Goal: Communication & Community: Answer question/provide support

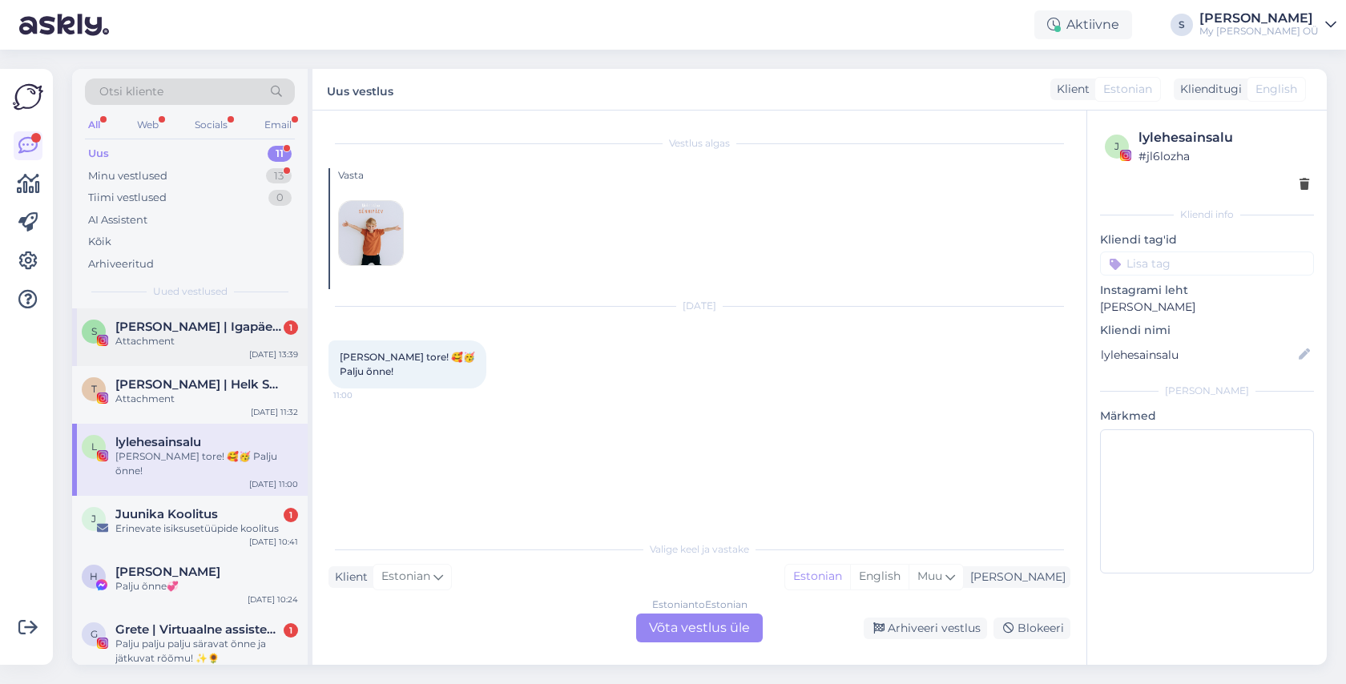
click at [197, 341] on div "Attachment" at bounding box center [206, 341] width 183 height 14
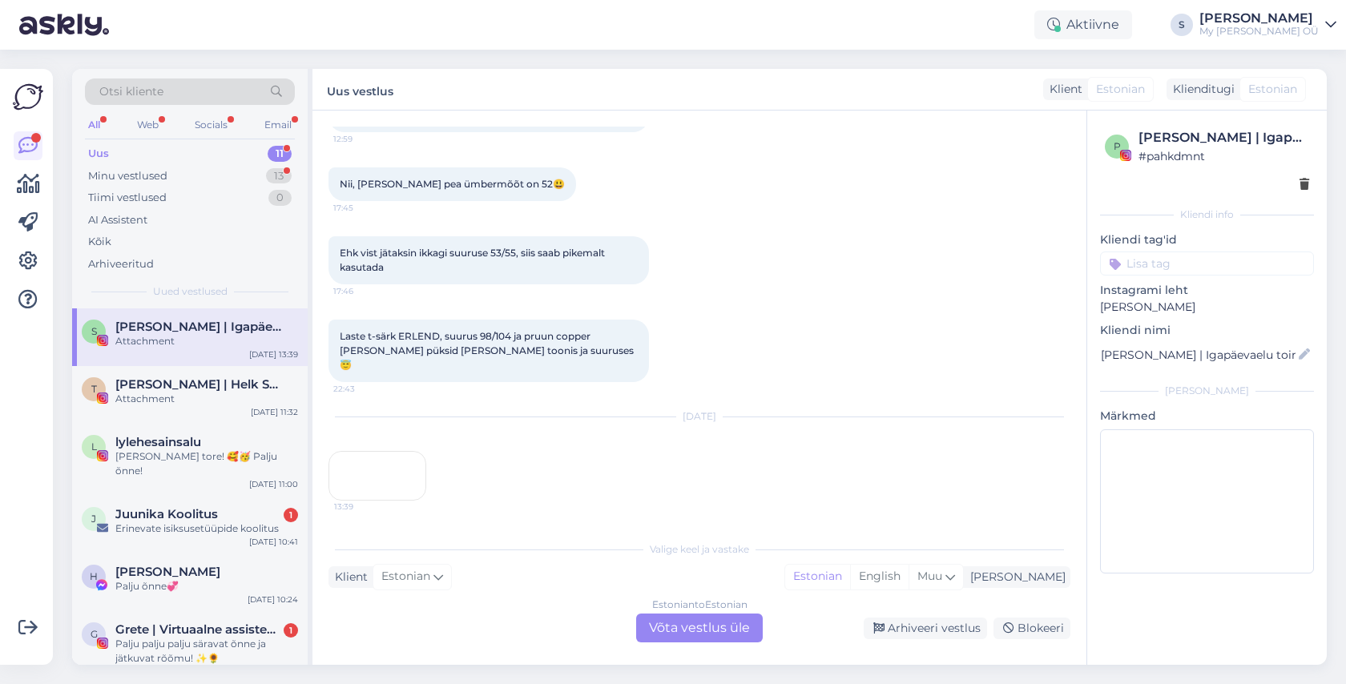
scroll to position [2855, 0]
click at [365, 451] on div "13:39" at bounding box center [378, 476] width 98 height 50
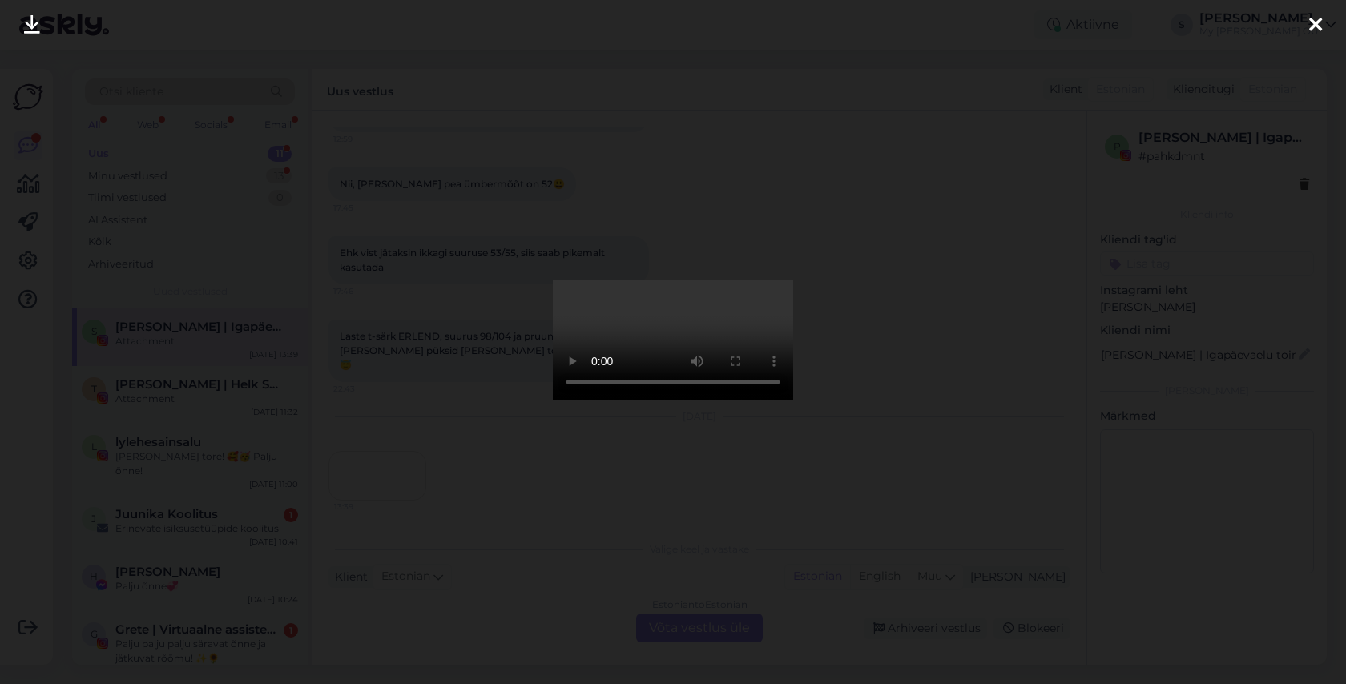
click at [1308, 26] on div at bounding box center [1316, 25] width 32 height 50
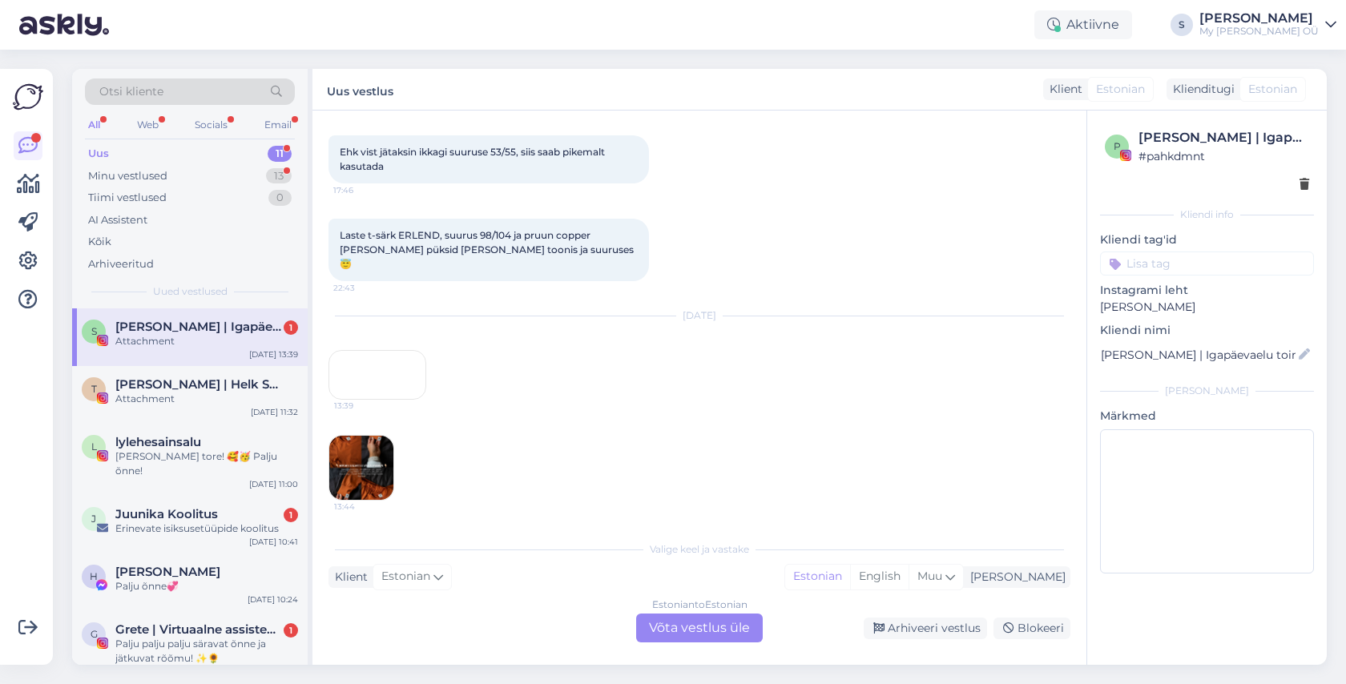
scroll to position [3104, 0]
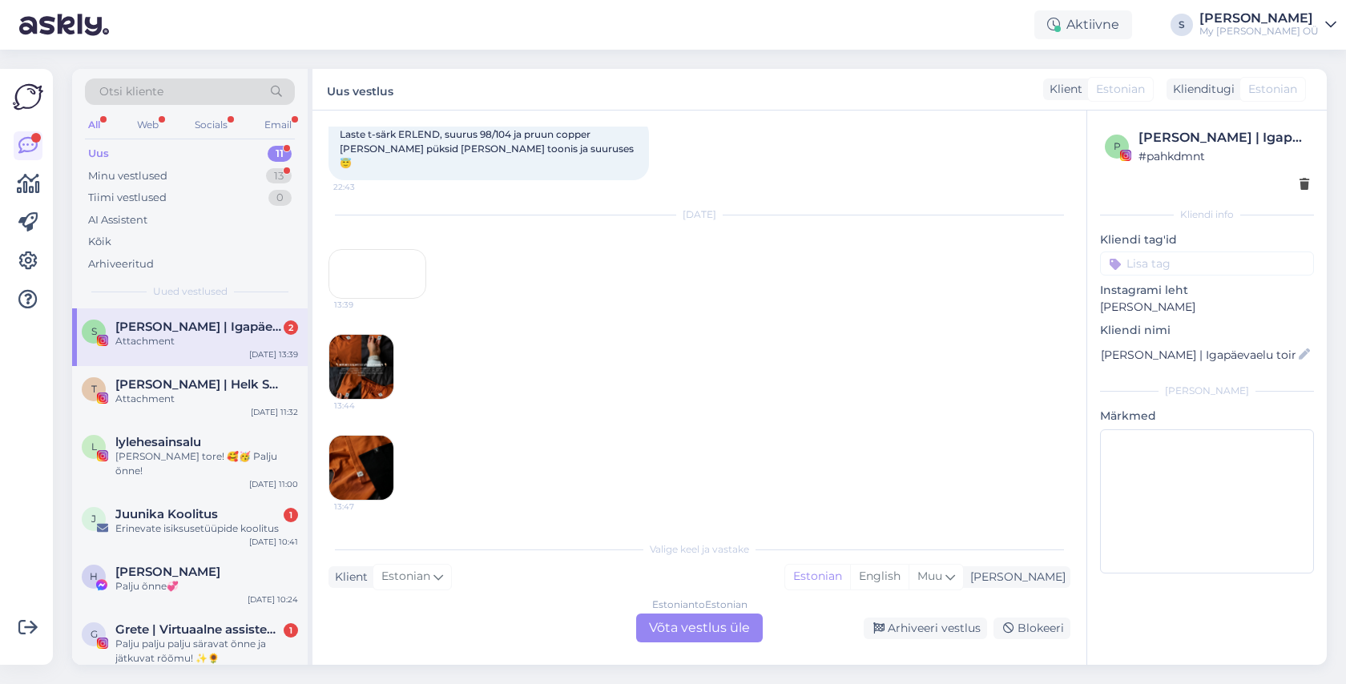
click at [171, 333] on span "[PERSON_NAME] | Igapäevaelu toimetused emana☁️" at bounding box center [198, 327] width 167 height 14
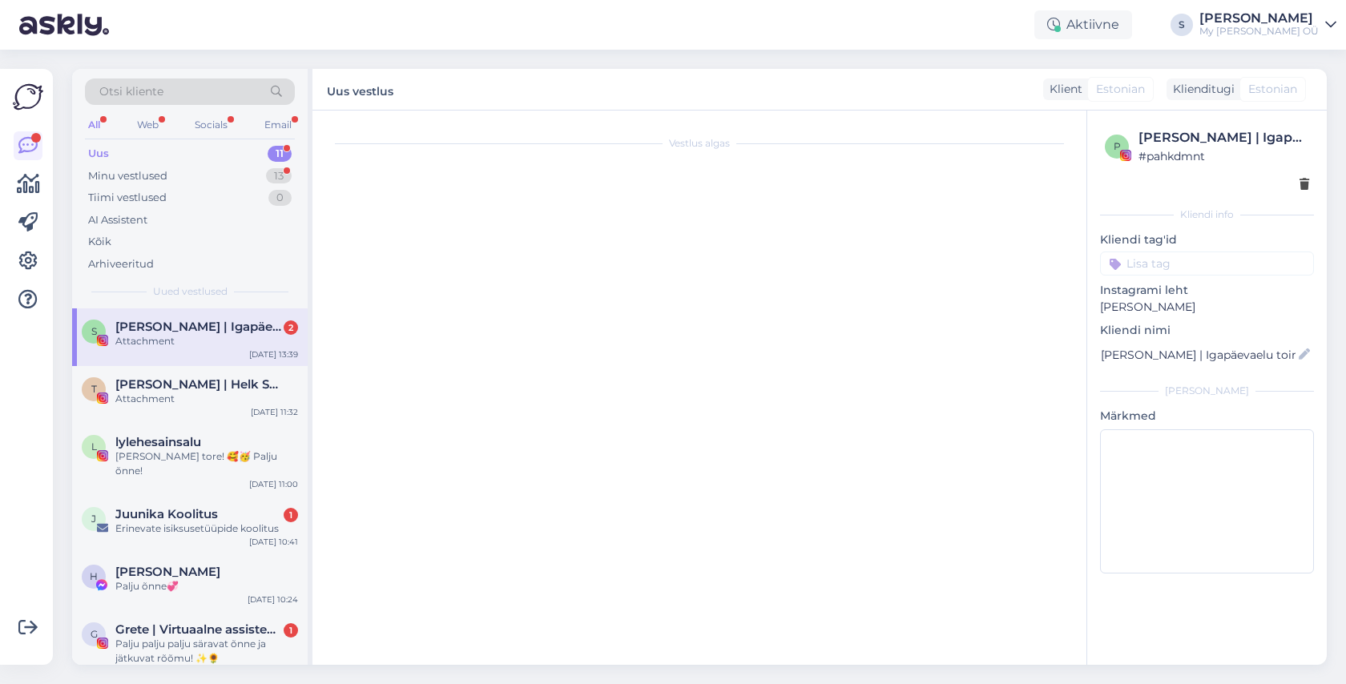
scroll to position [0, 0]
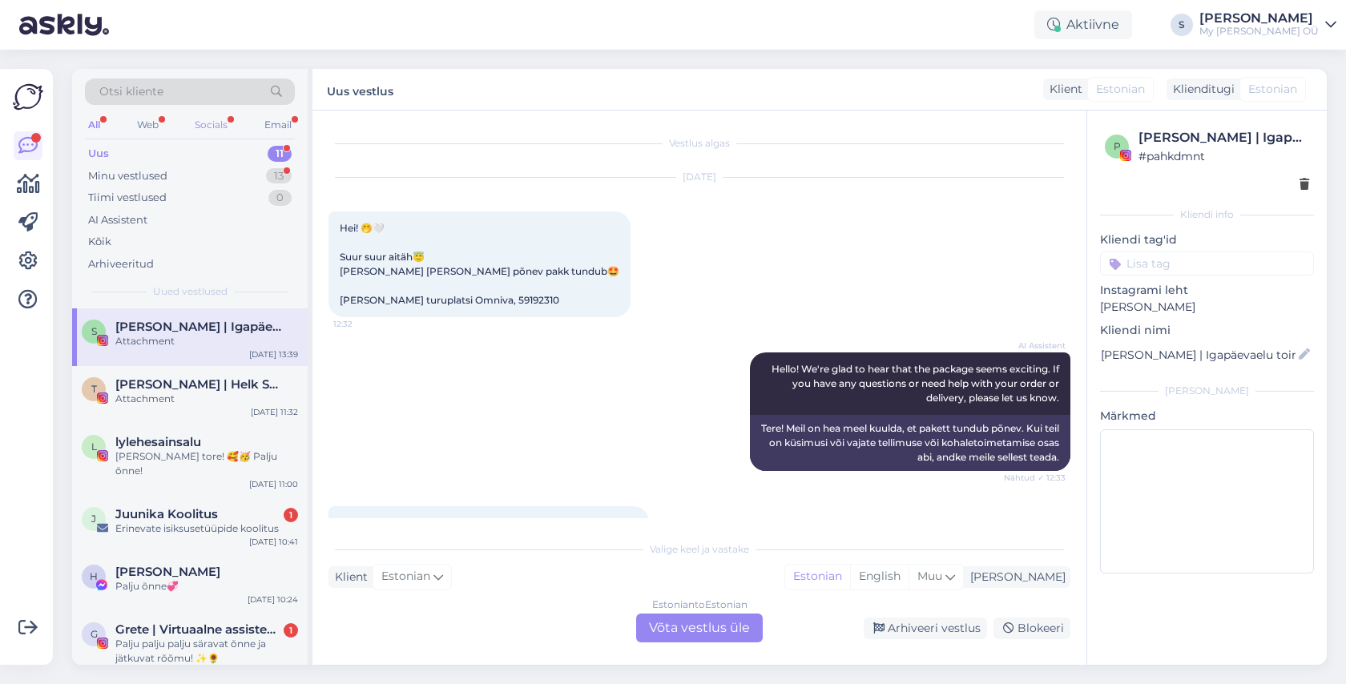
click at [208, 122] on div "Socials" at bounding box center [211, 125] width 39 height 21
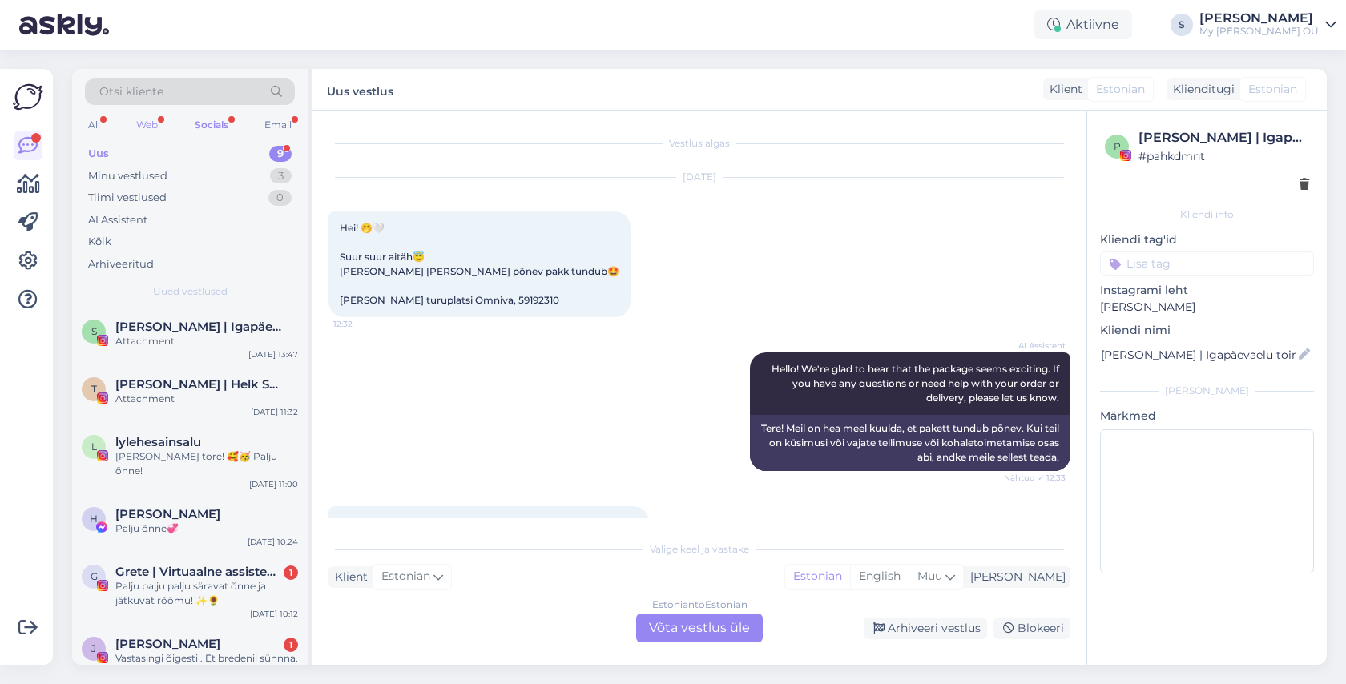
click at [153, 123] on div "Web" at bounding box center [147, 125] width 28 height 21
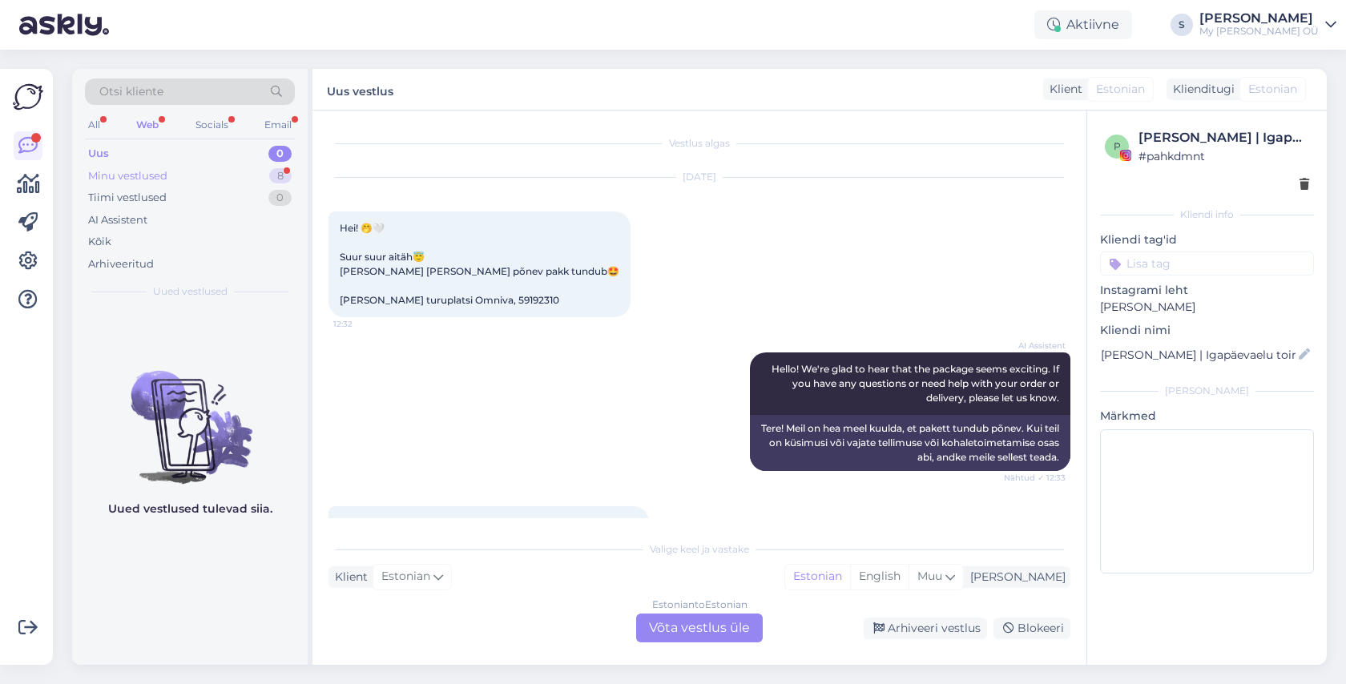
click at [143, 179] on div "Minu vestlused" at bounding box center [127, 176] width 79 height 16
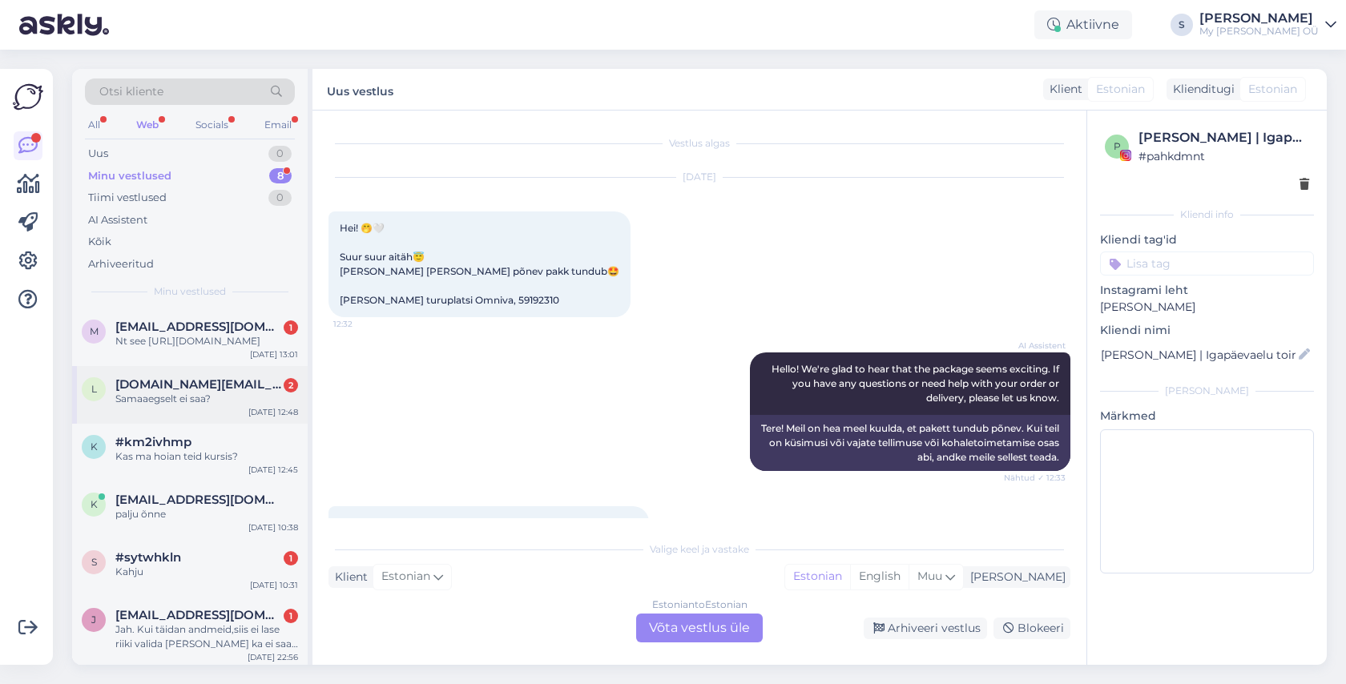
click at [205, 392] on span "[DOMAIN_NAME][EMAIL_ADDRESS][DOMAIN_NAME]" at bounding box center [198, 384] width 167 height 14
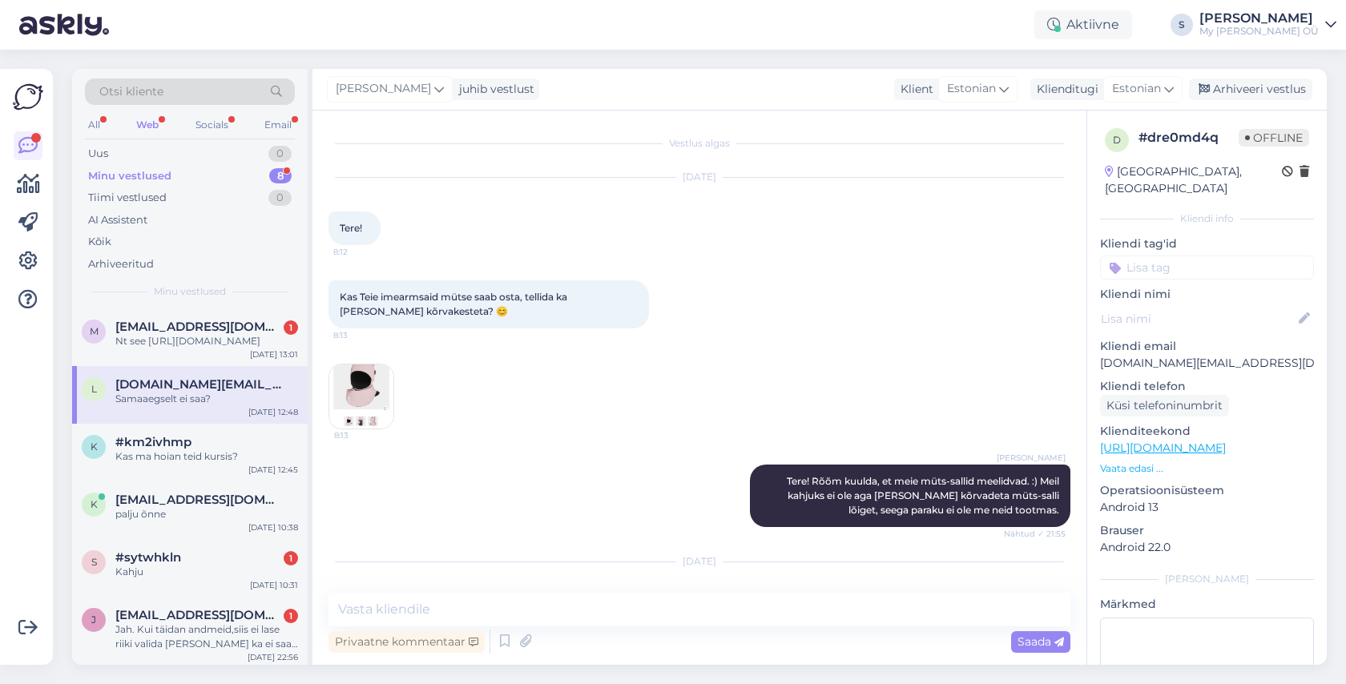
scroll to position [3013, 0]
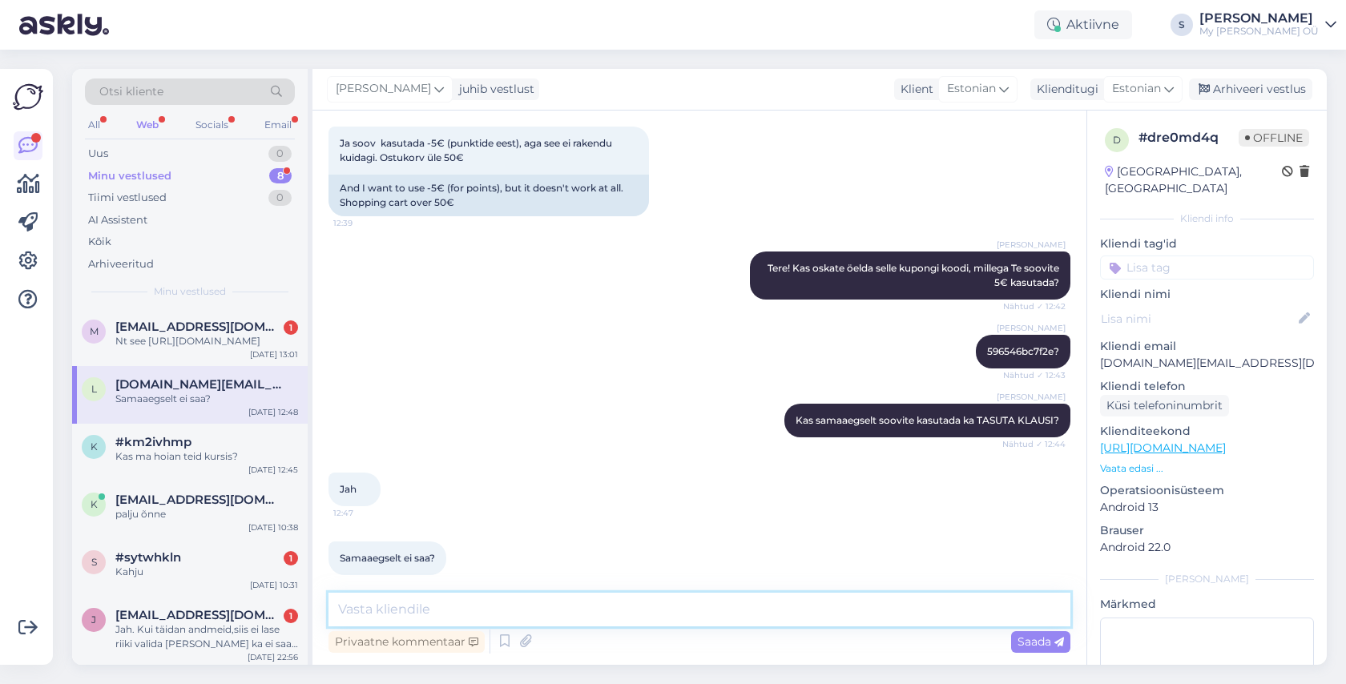
click at [409, 613] on textarea at bounding box center [700, 610] width 742 height 34
type textarea "tundub, et mitte"
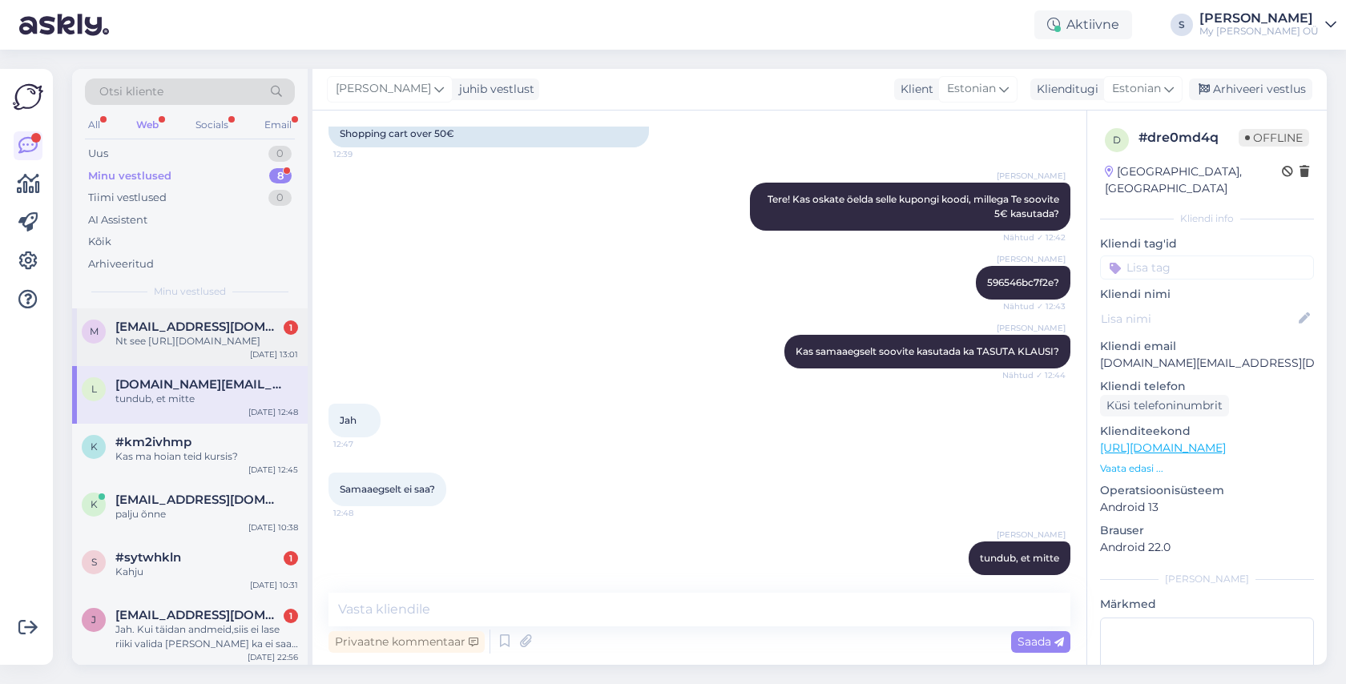
click at [187, 342] on div "Nt see [URL][DOMAIN_NAME]" at bounding box center [206, 341] width 183 height 14
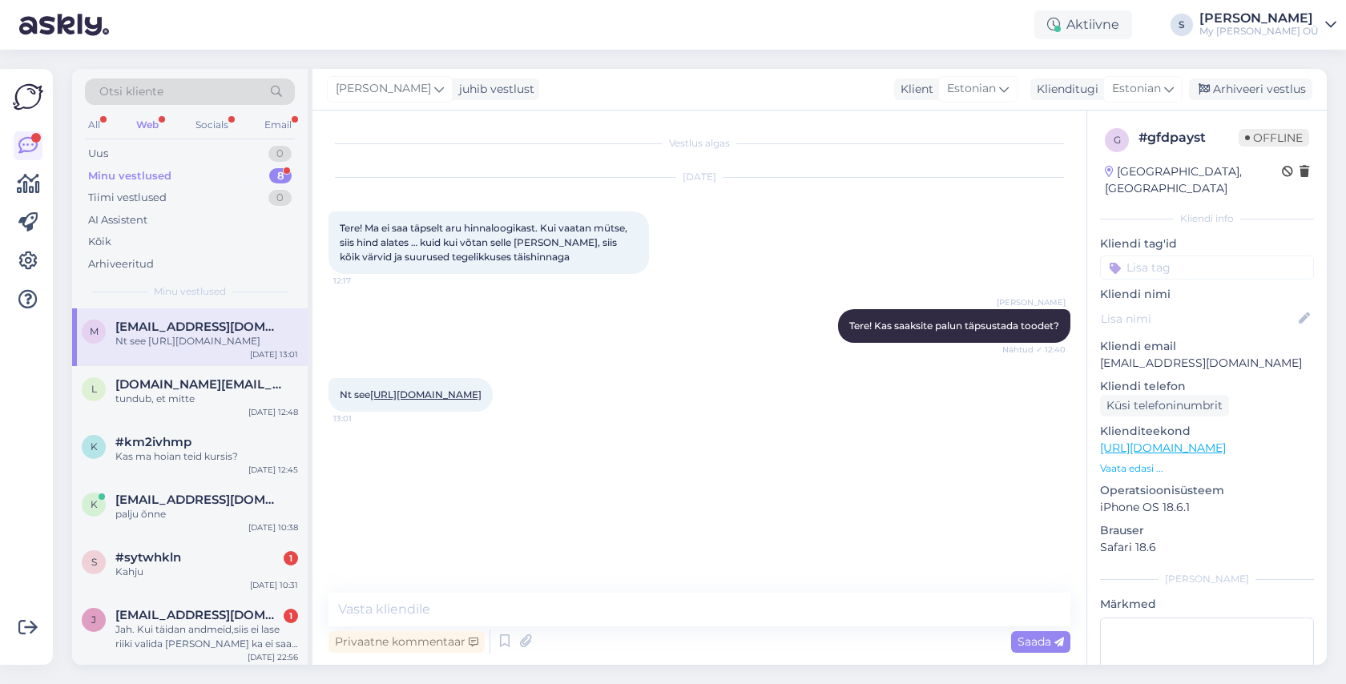
click at [410, 401] on link "[URL][DOMAIN_NAME]" at bounding box center [425, 395] width 111 height 12
click at [474, 593] on textarea at bounding box center [700, 610] width 742 height 34
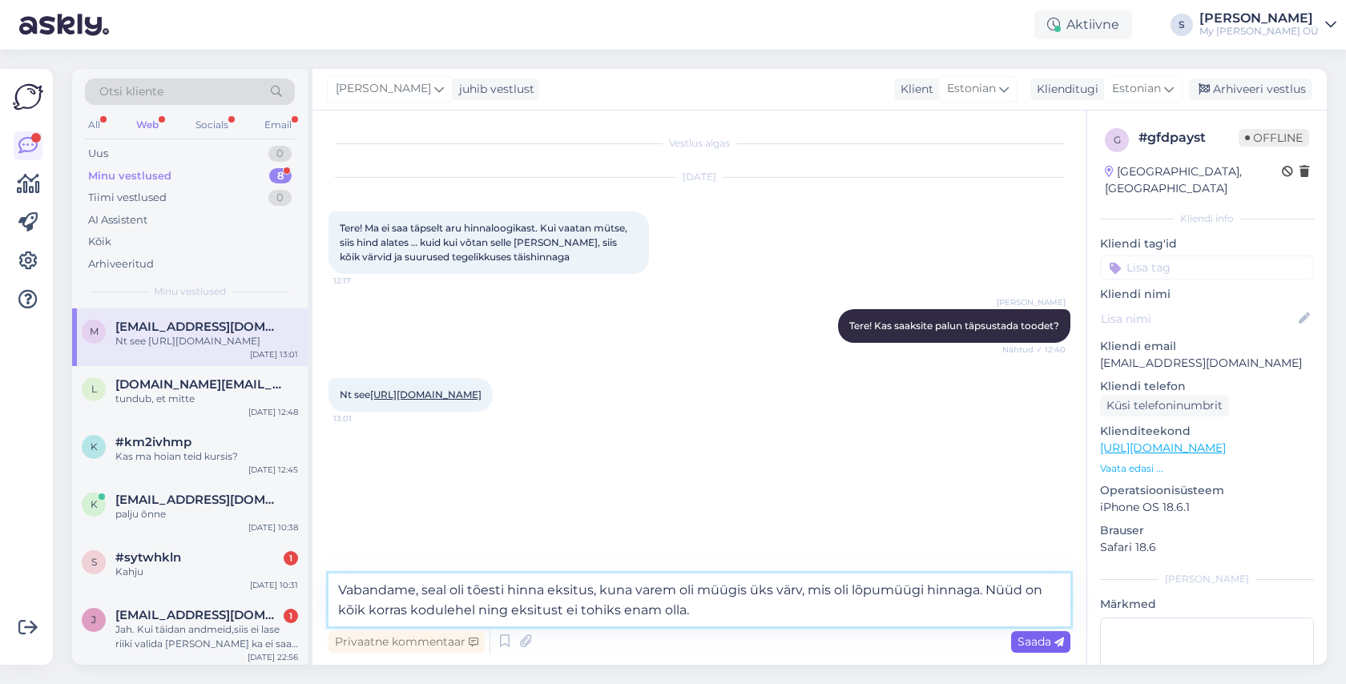
type textarea "Vabandame, seal oli tõesti hinna eksitus, kuna varem oli müügis üks värv, mis o…"
click at [1031, 641] on span "Saada" at bounding box center [1041, 642] width 46 height 14
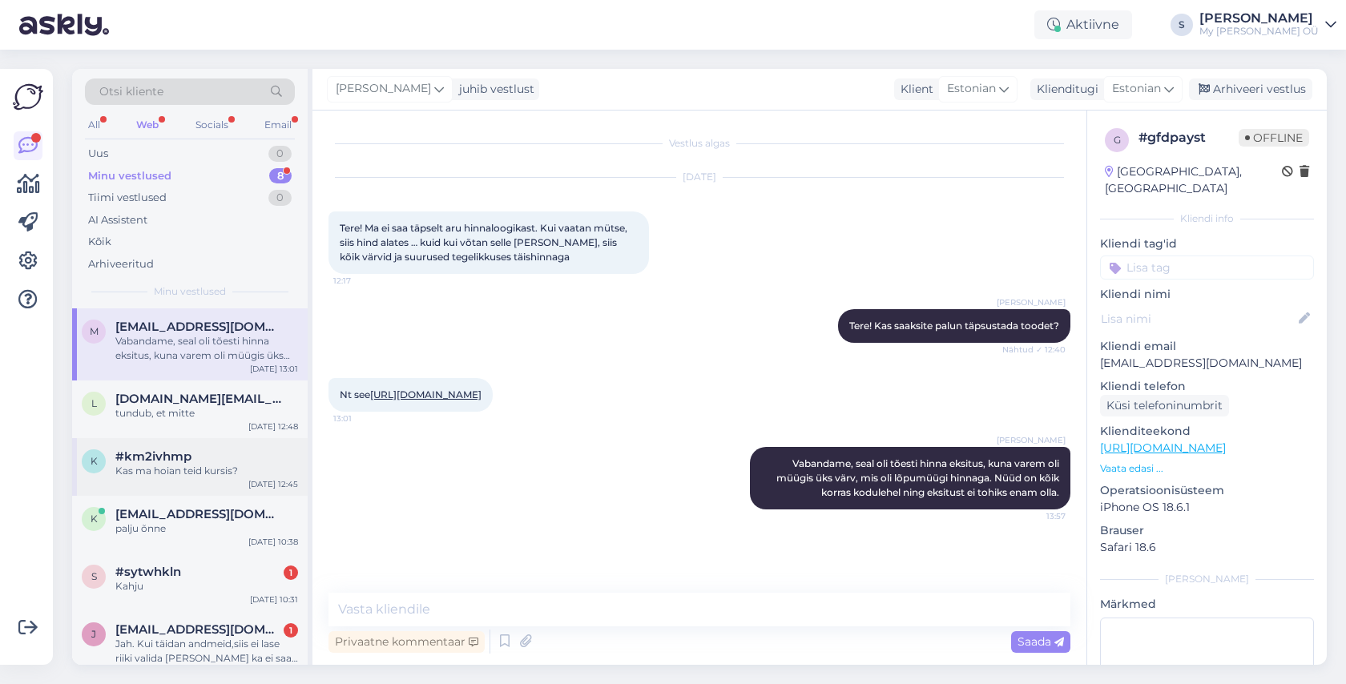
click at [181, 479] on div "k #km2ivhmp Kas ma hoian teid kursis? [DATE] 12:45" at bounding box center [190, 467] width 236 height 58
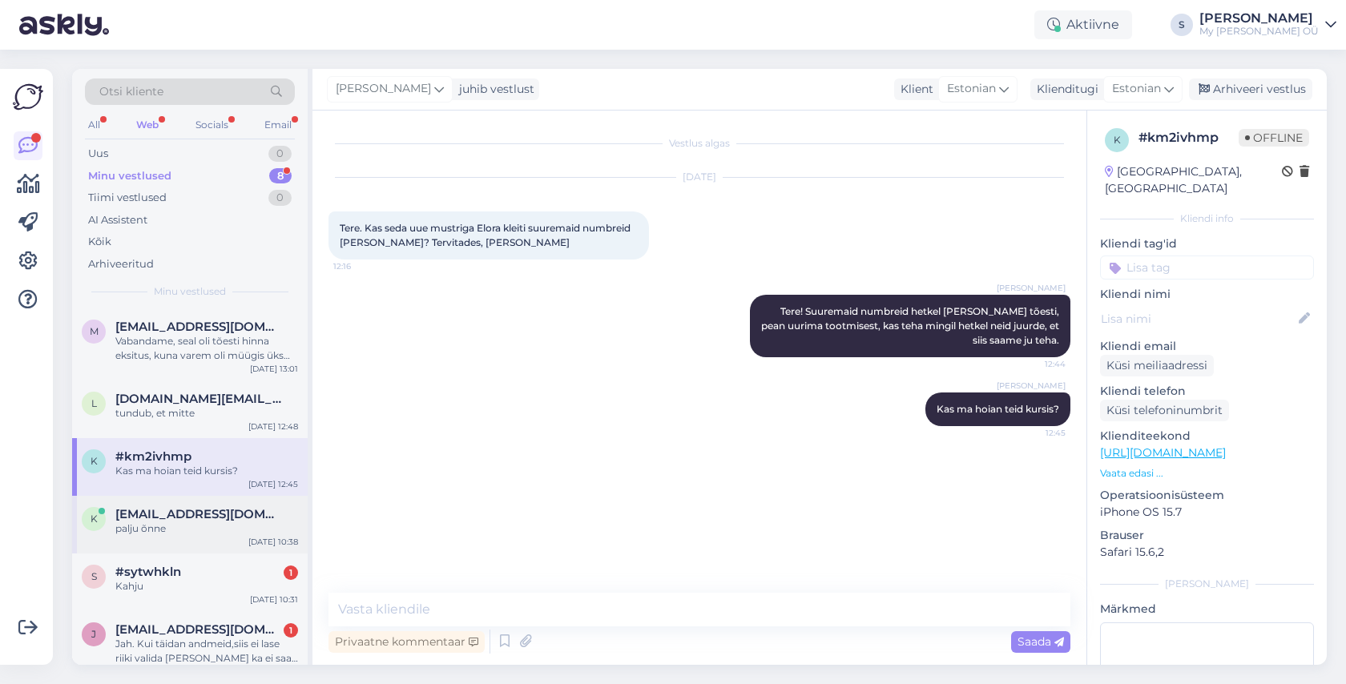
click at [192, 513] on span "[EMAIL_ADDRESS][DOMAIN_NAME]" at bounding box center [198, 514] width 167 height 14
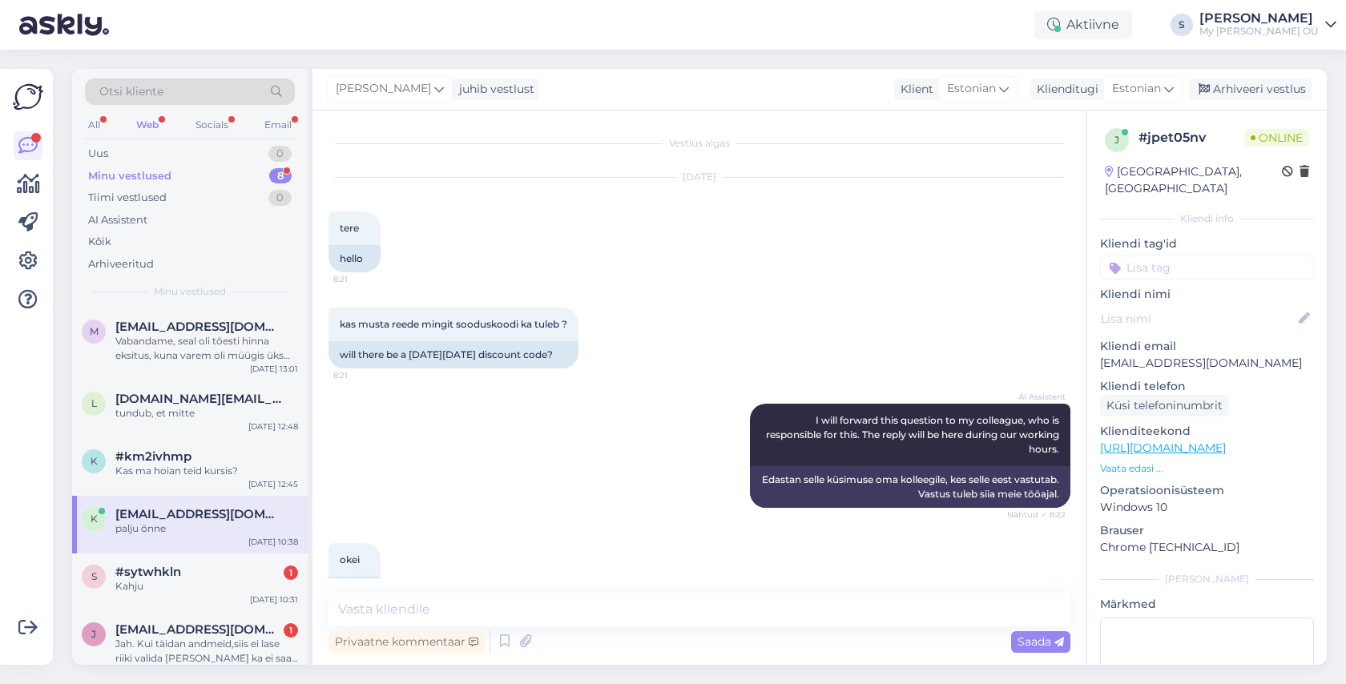
scroll to position [3563, 0]
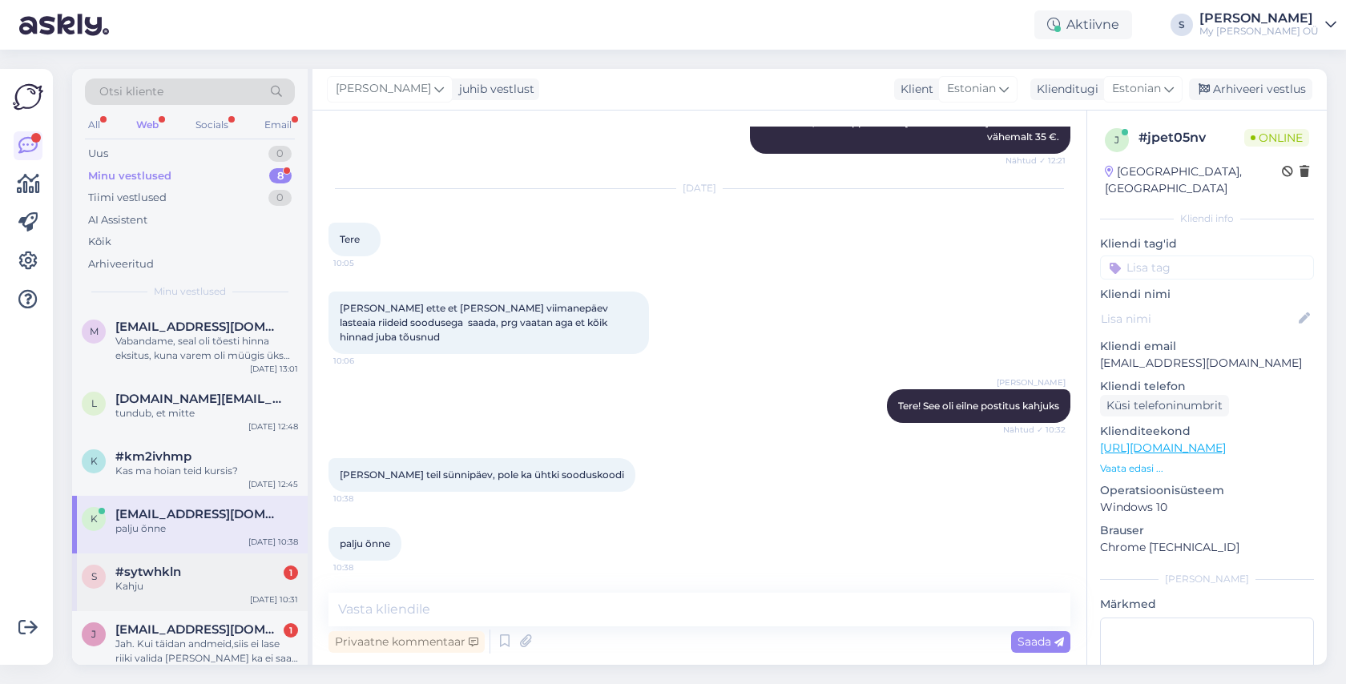
click at [180, 572] on span "#sytwhkln" at bounding box center [148, 572] width 66 height 14
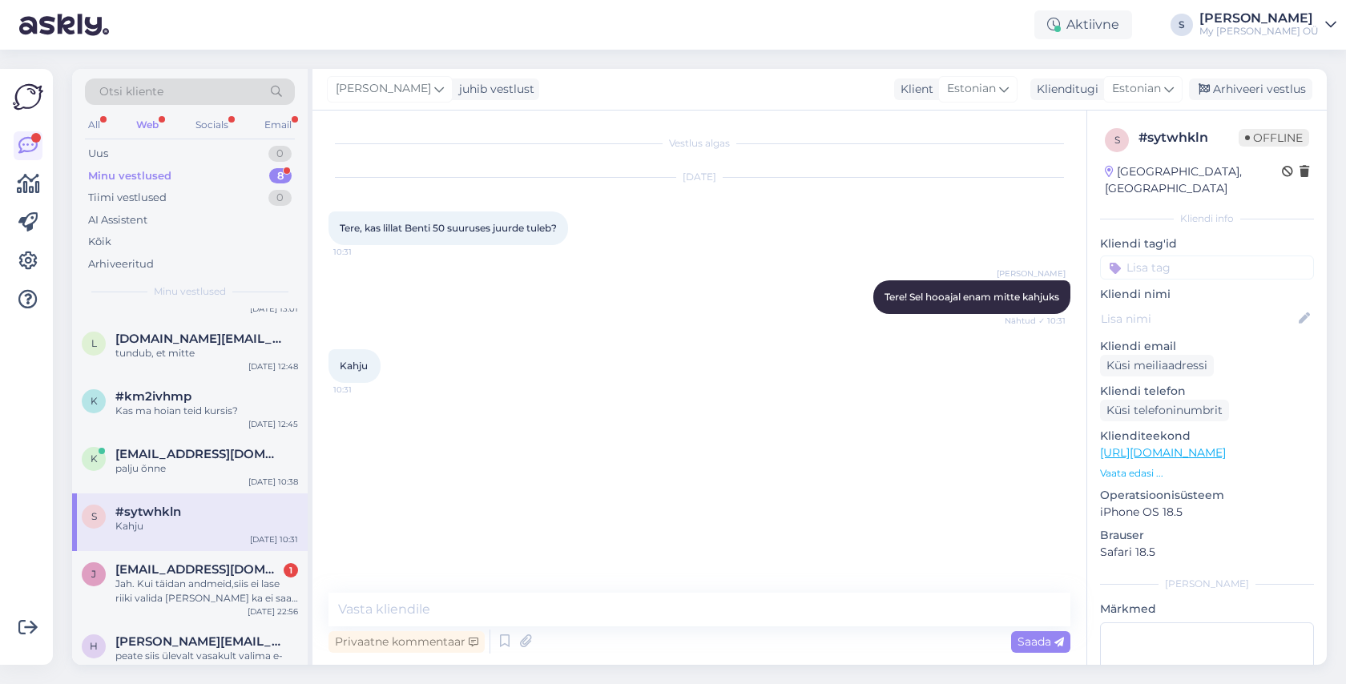
scroll to position [89, 0]
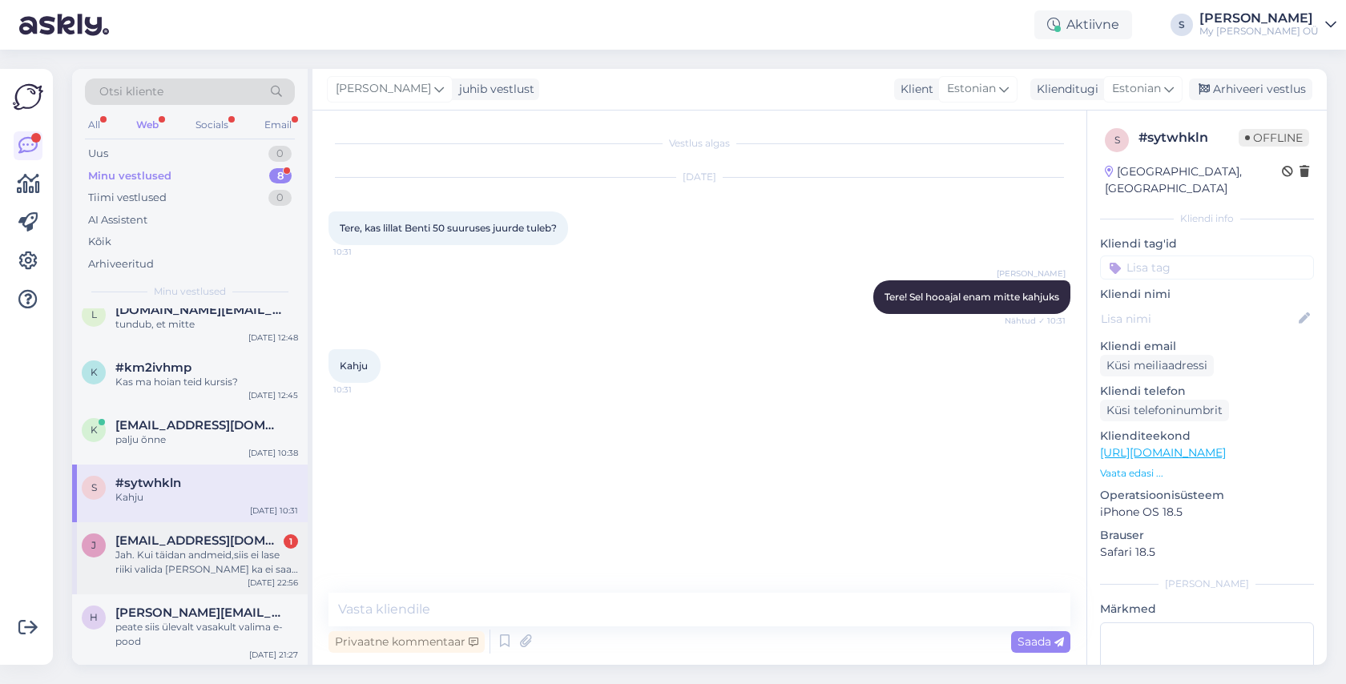
click at [175, 537] on span "[EMAIL_ADDRESS][DOMAIN_NAME]" at bounding box center [198, 541] width 167 height 14
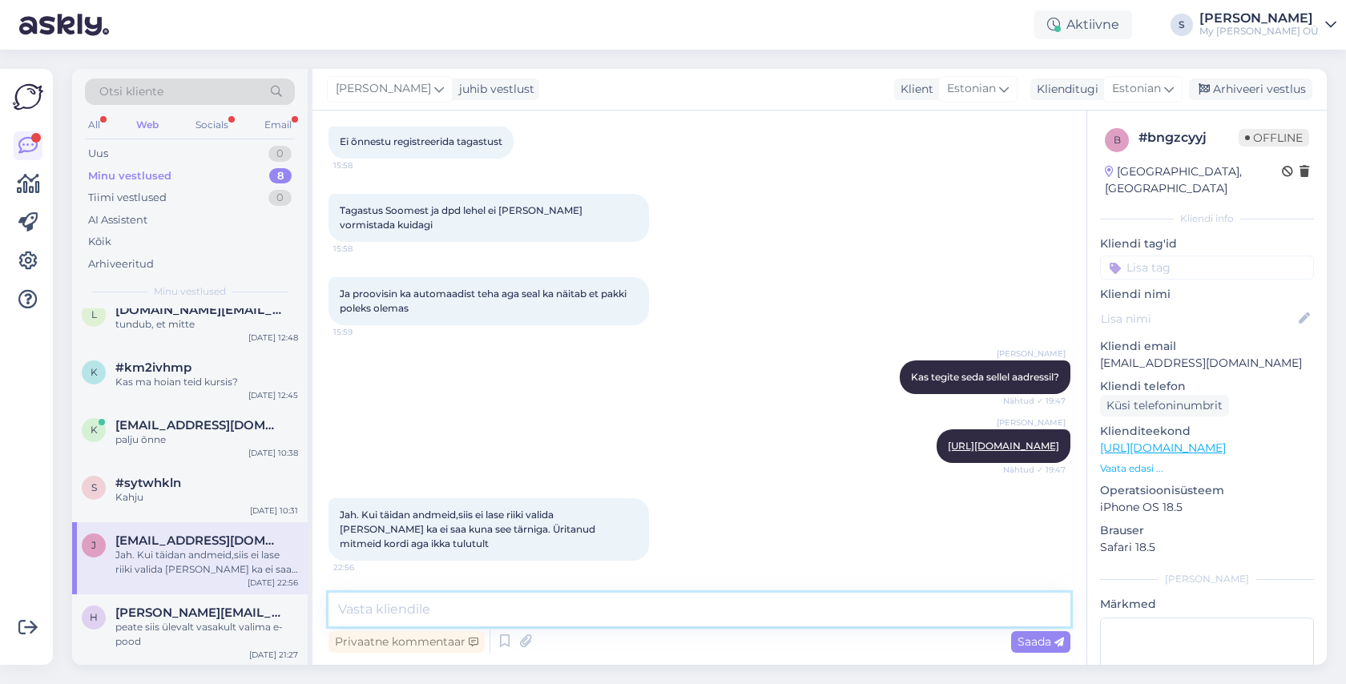
click at [448, 602] on textarea at bounding box center [700, 610] width 742 height 34
type textarea "H"
type textarea "Tere! Hästi, uurime omaltpoolt milles asi võib olla."
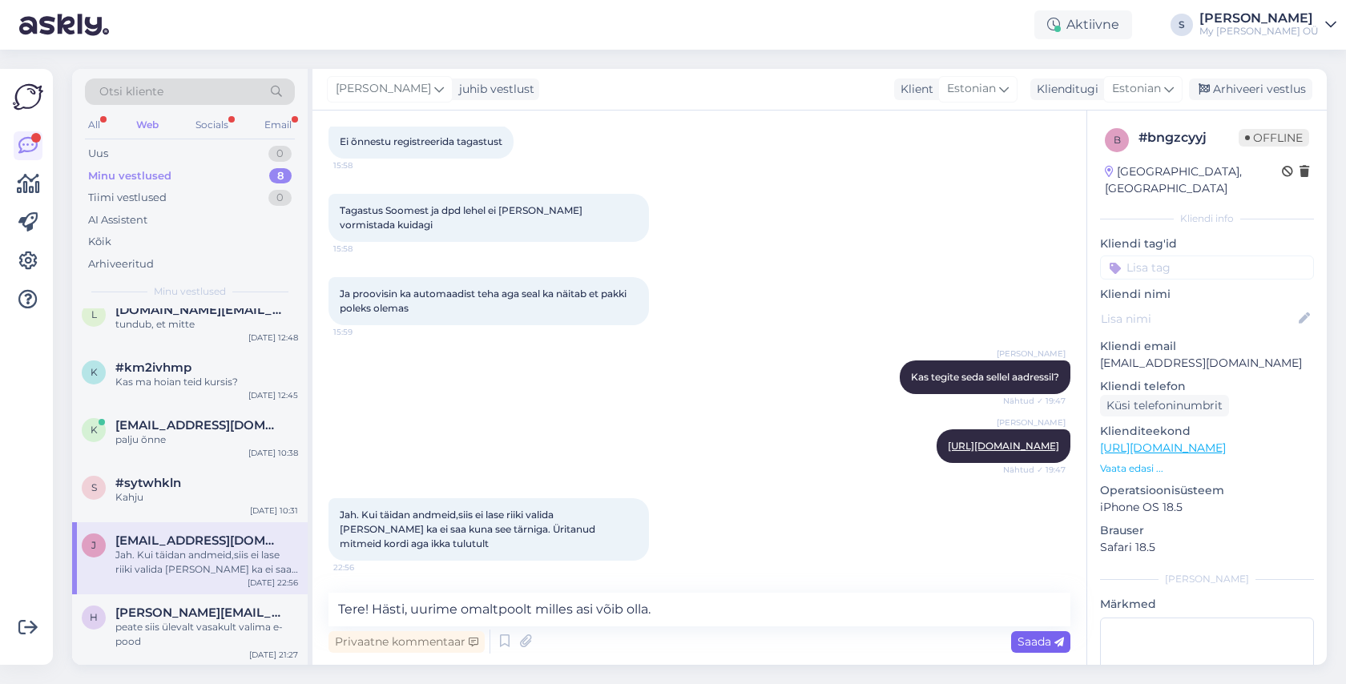
click at [1034, 643] on span "Saada" at bounding box center [1041, 642] width 46 height 14
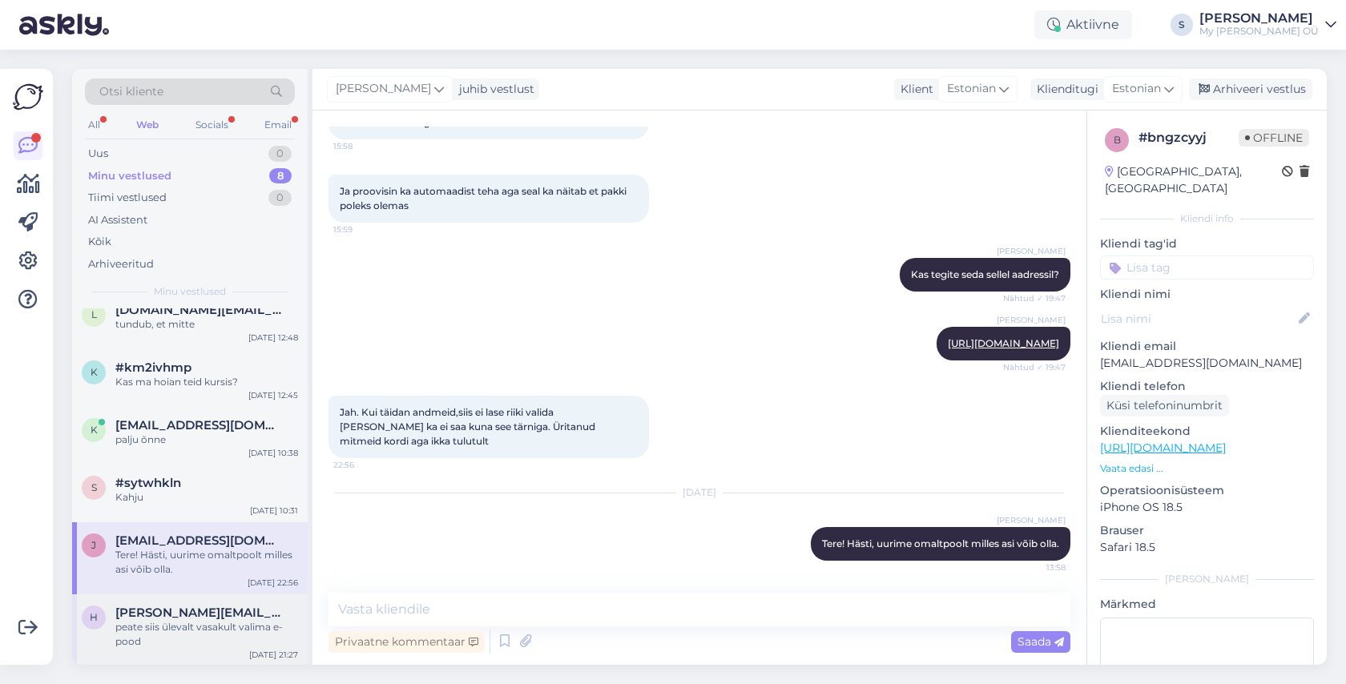
scroll to position [163, 0]
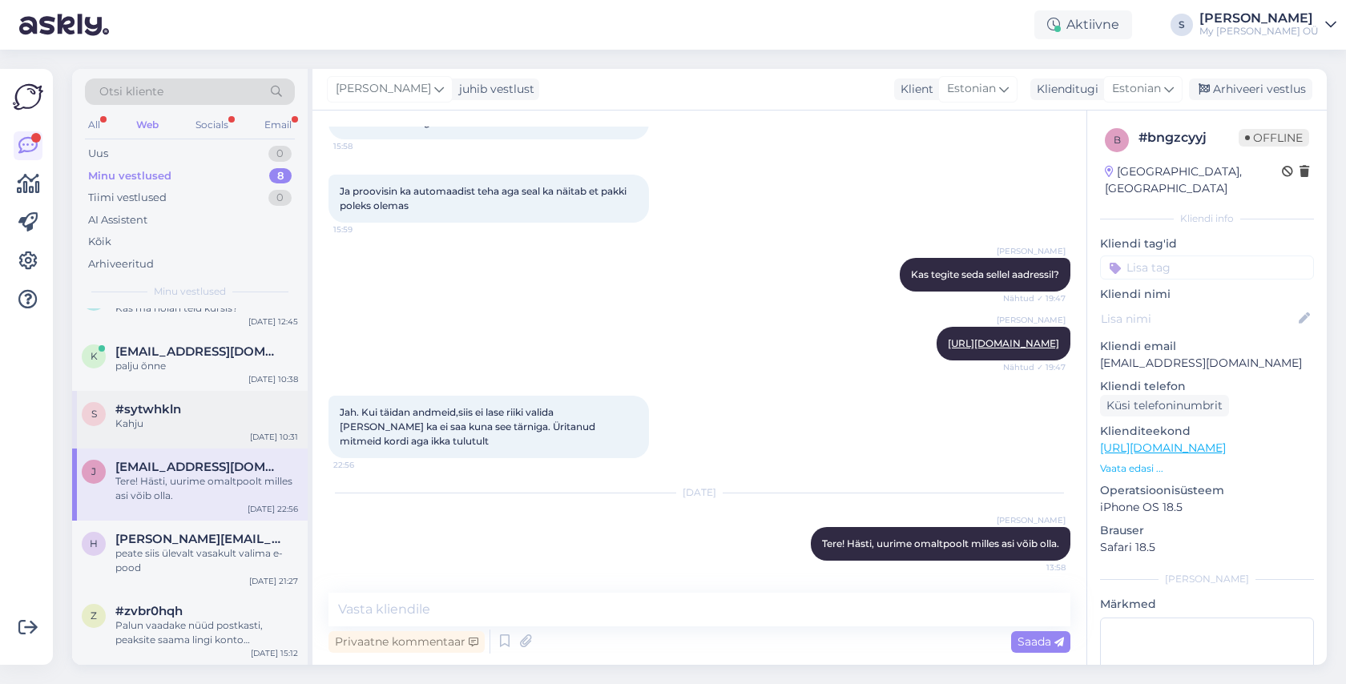
click at [211, 415] on div "#sytwhkln" at bounding box center [206, 409] width 183 height 14
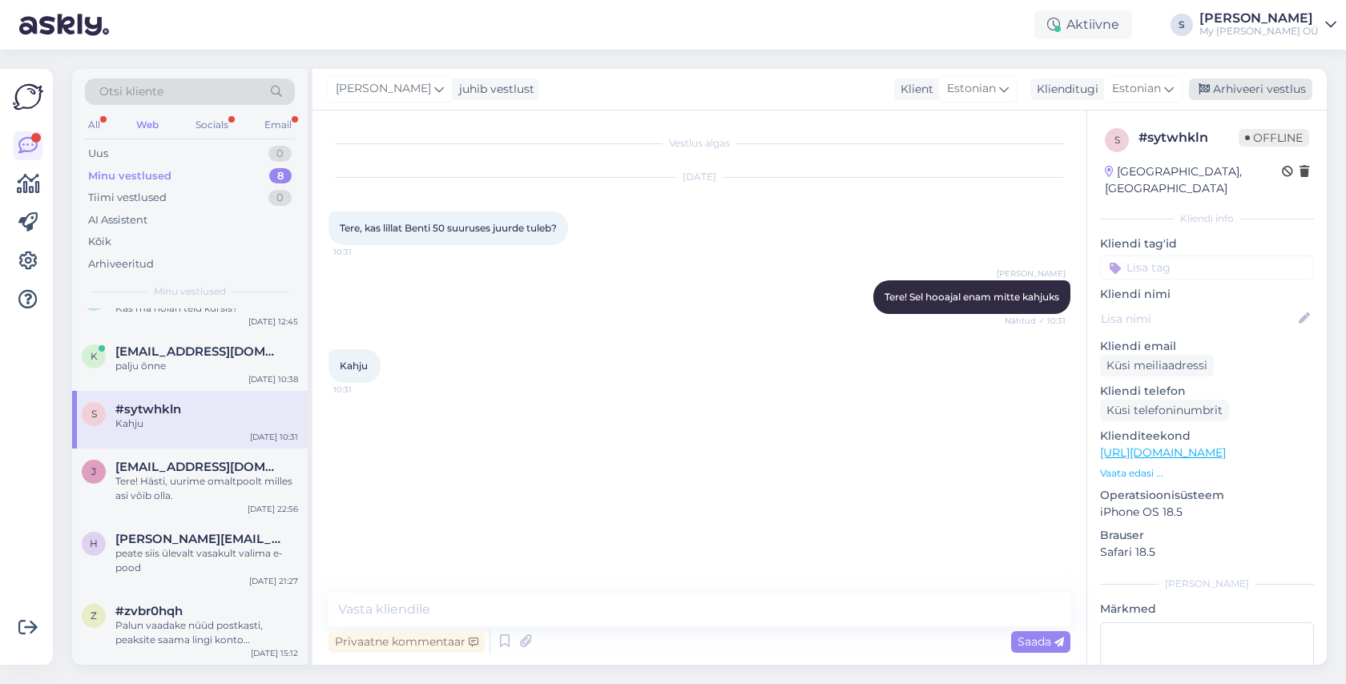
click at [1233, 87] on div "Arhiveeri vestlus" at bounding box center [1250, 90] width 123 height 22
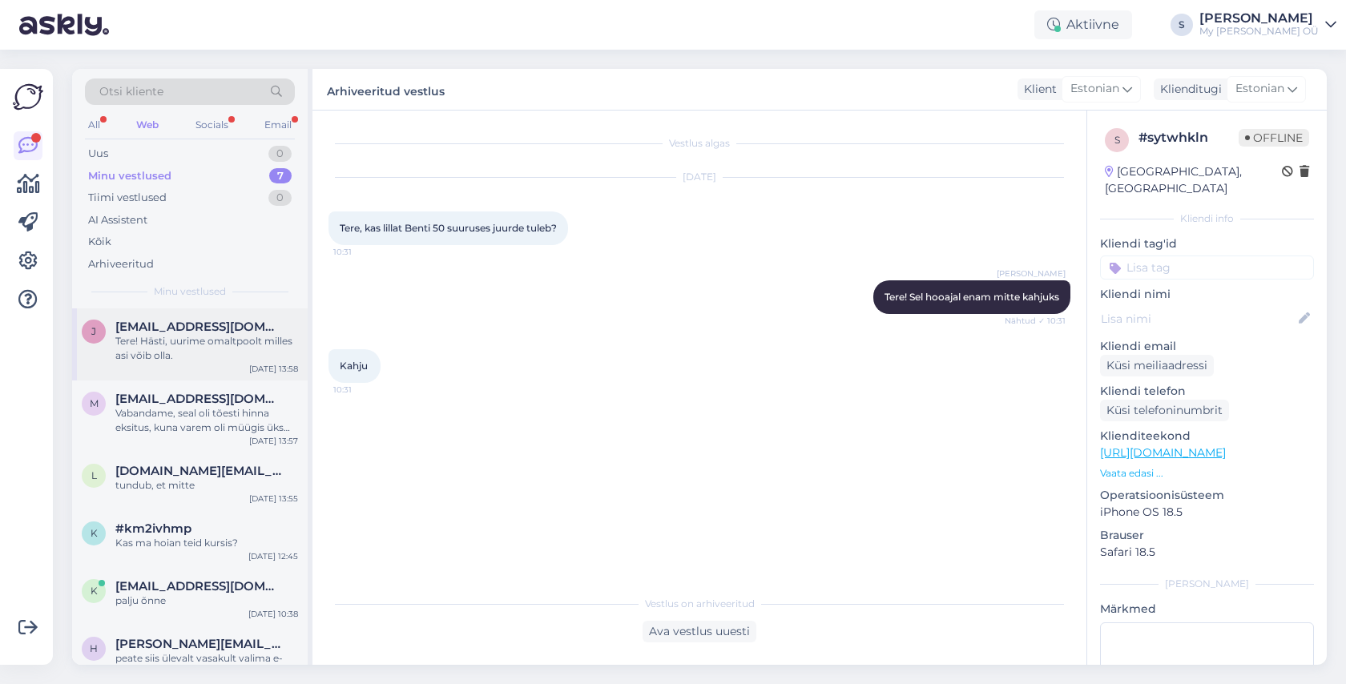
click at [199, 352] on div "Tere! Hästi, uurime omaltpoolt milles asi võib olla." at bounding box center [206, 348] width 183 height 29
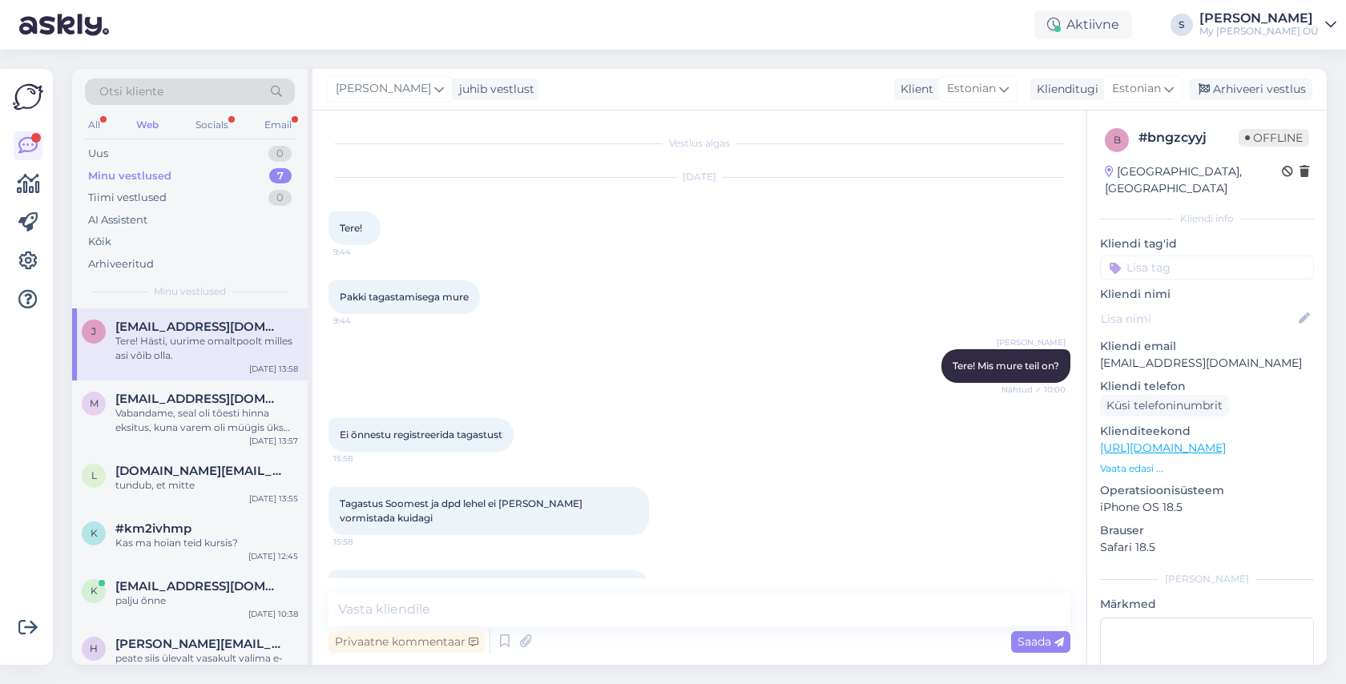
scroll to position [396, 0]
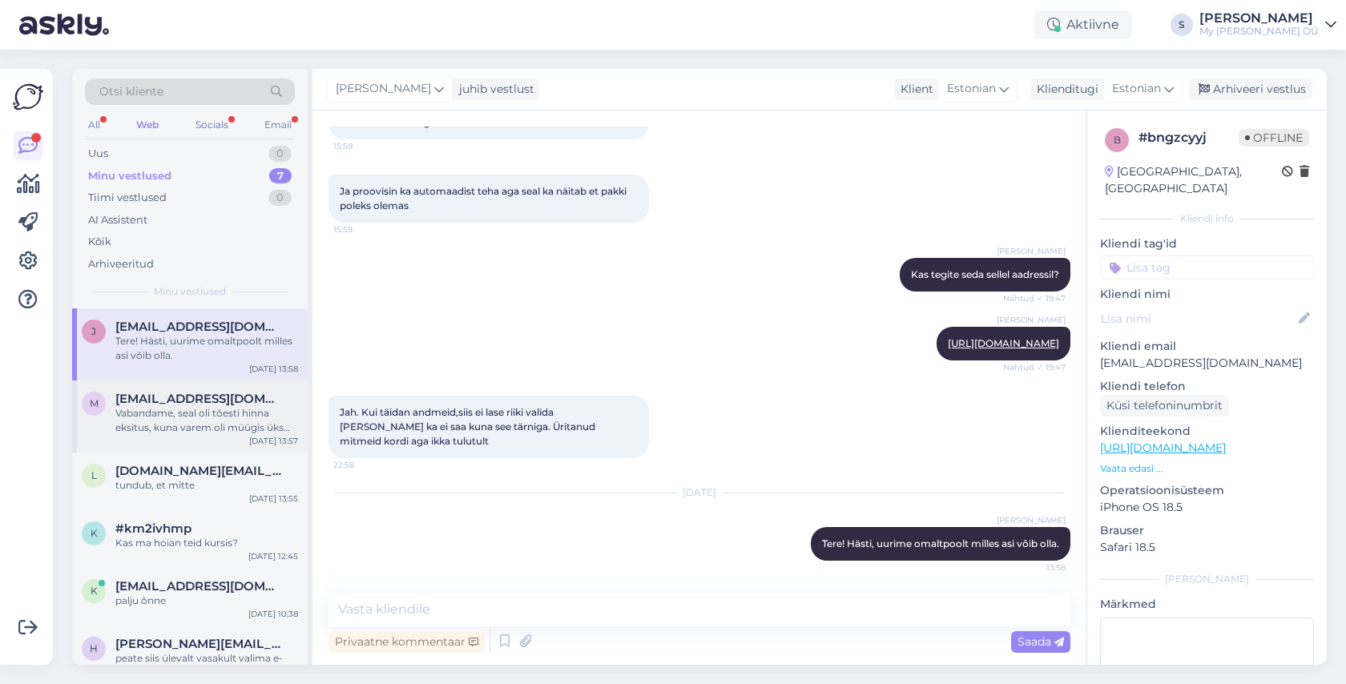
click at [179, 426] on div "Vabandame, seal oli tõesti hinna eksitus, kuna varem oli müügis üks värv, mis o…" at bounding box center [206, 420] width 183 height 29
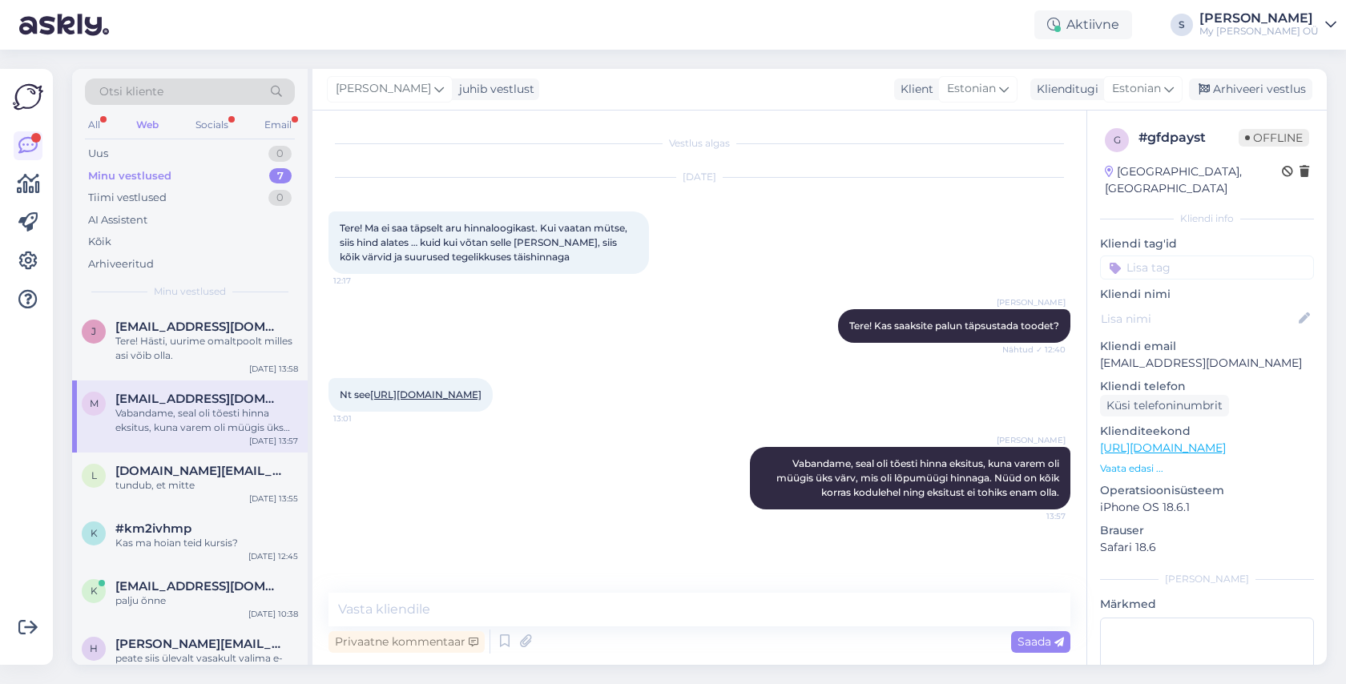
scroll to position [0, 0]
drag, startPoint x: 1240, startPoint y: 88, endPoint x: 878, endPoint y: 154, distance: 368.1
click at [1240, 88] on div "Arhiveeri vestlus" at bounding box center [1250, 90] width 123 height 22
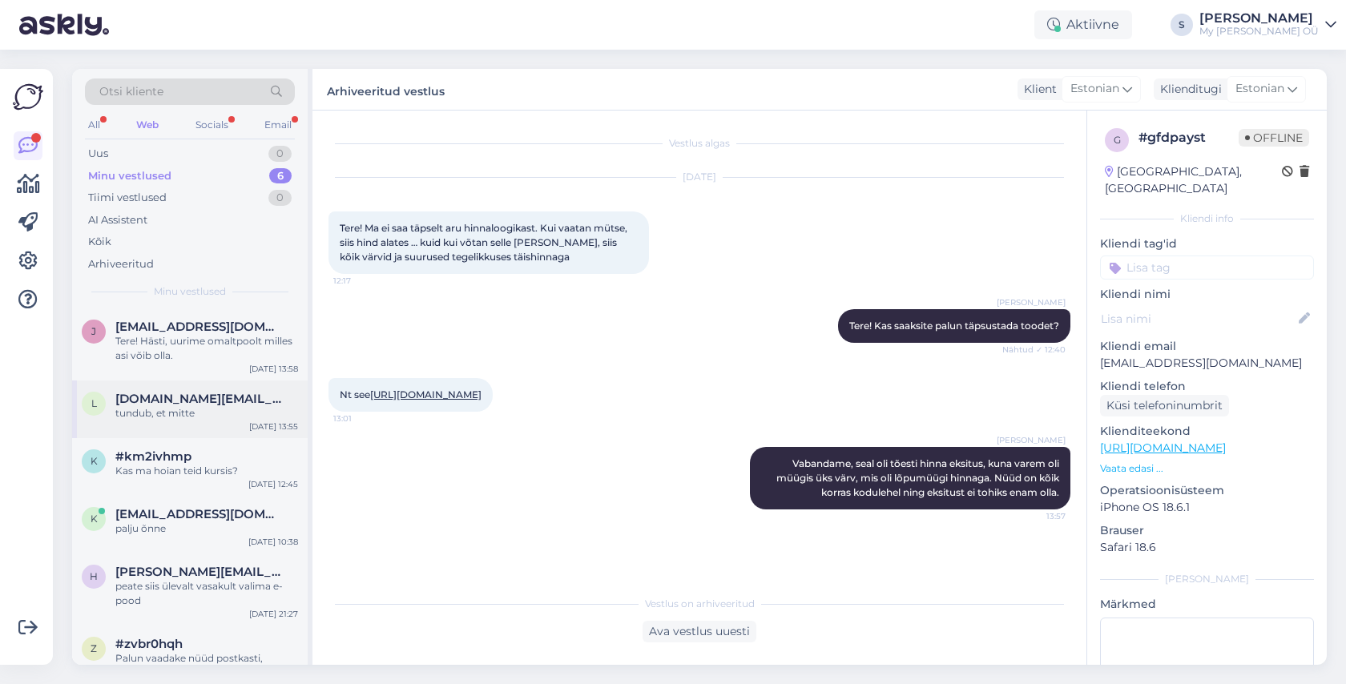
click at [235, 410] on div "tundub, et mitte" at bounding box center [206, 413] width 183 height 14
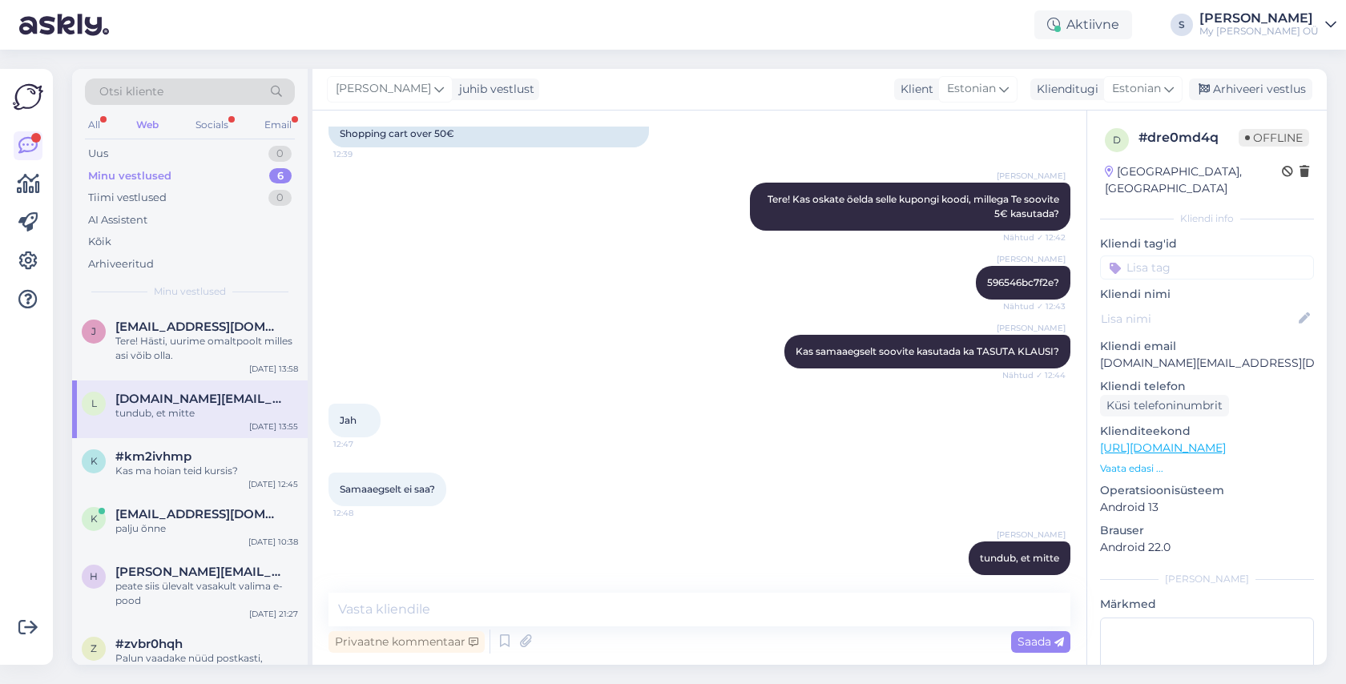
drag, startPoint x: 1245, startPoint y: 87, endPoint x: 1111, endPoint y: 109, distance: 135.7
click at [1240, 89] on div "Arhiveeri vestlus" at bounding box center [1250, 90] width 123 height 22
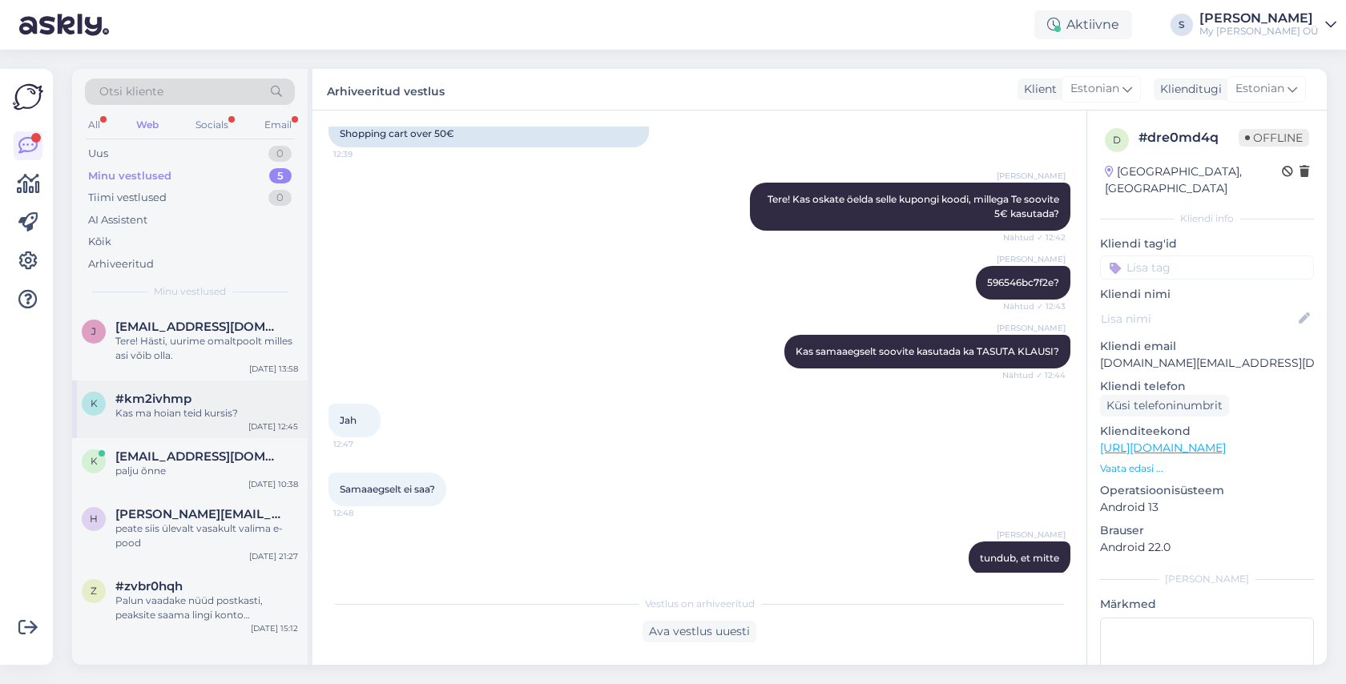
drag, startPoint x: 212, startPoint y: 408, endPoint x: 252, endPoint y: 404, distance: 40.3
click at [212, 408] on div "Kas ma hoian teid kursis?" at bounding box center [206, 413] width 183 height 14
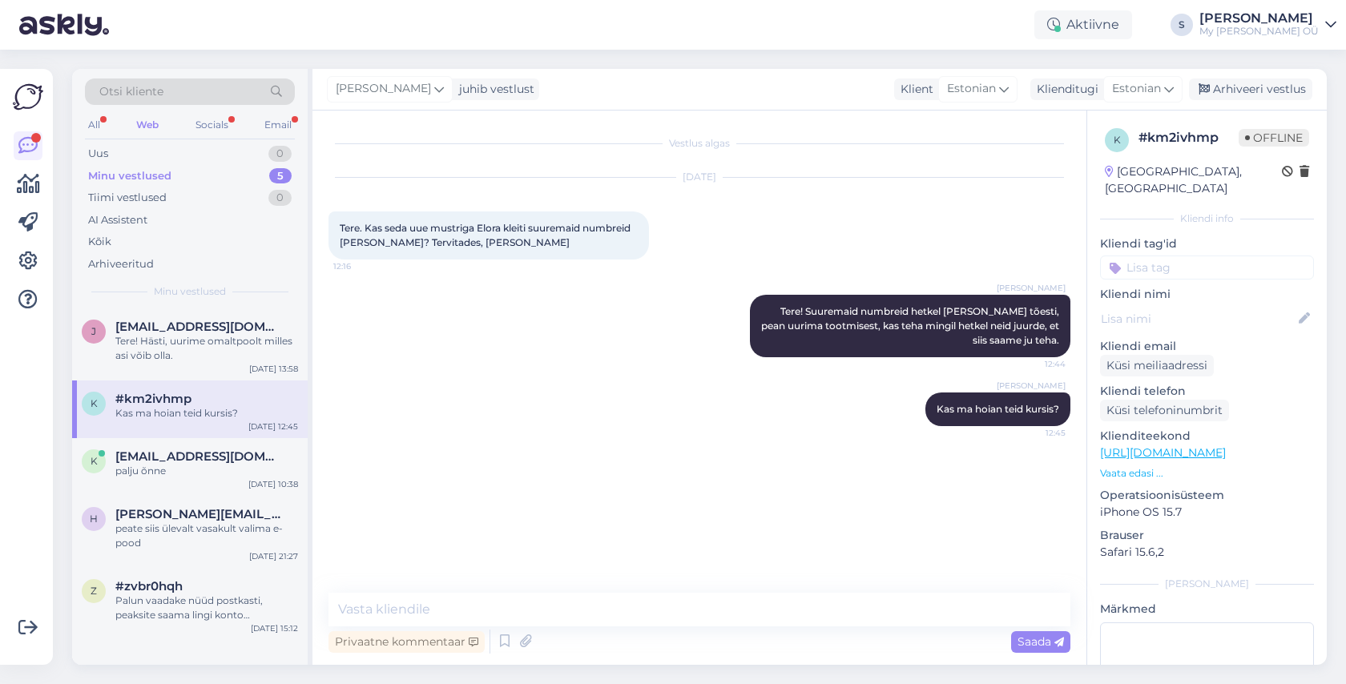
drag, startPoint x: 1238, startPoint y: 87, endPoint x: 931, endPoint y: 177, distance: 319.8
click at [1236, 87] on div "Arhiveeri vestlus" at bounding box center [1250, 90] width 123 height 22
